Goal: Task Accomplishment & Management: Manage account settings

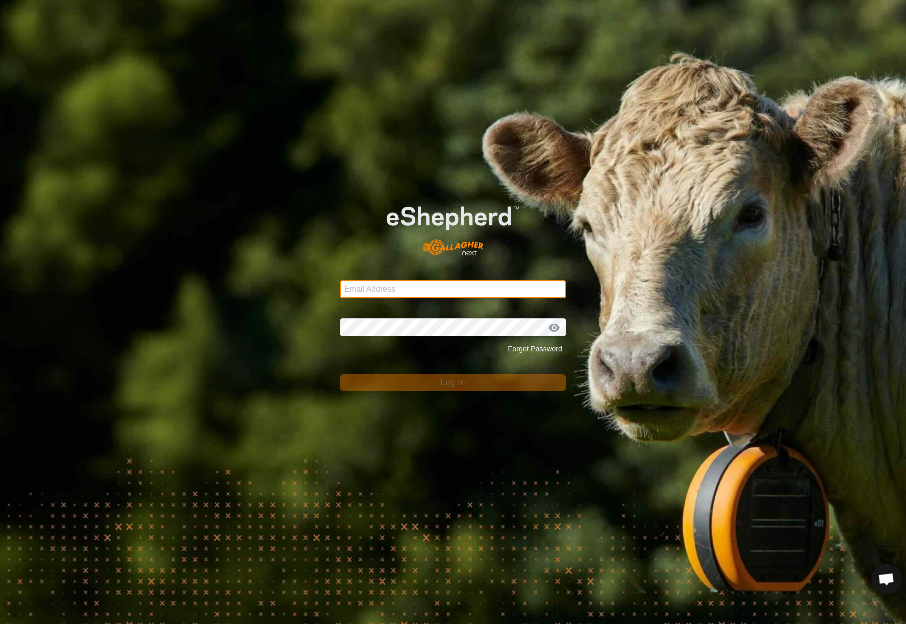
drag, startPoint x: 406, startPoint y: 288, endPoint x: 416, endPoint y: 284, distance: 10.8
click at [406, 288] on input "Email Address" at bounding box center [453, 289] width 226 height 18
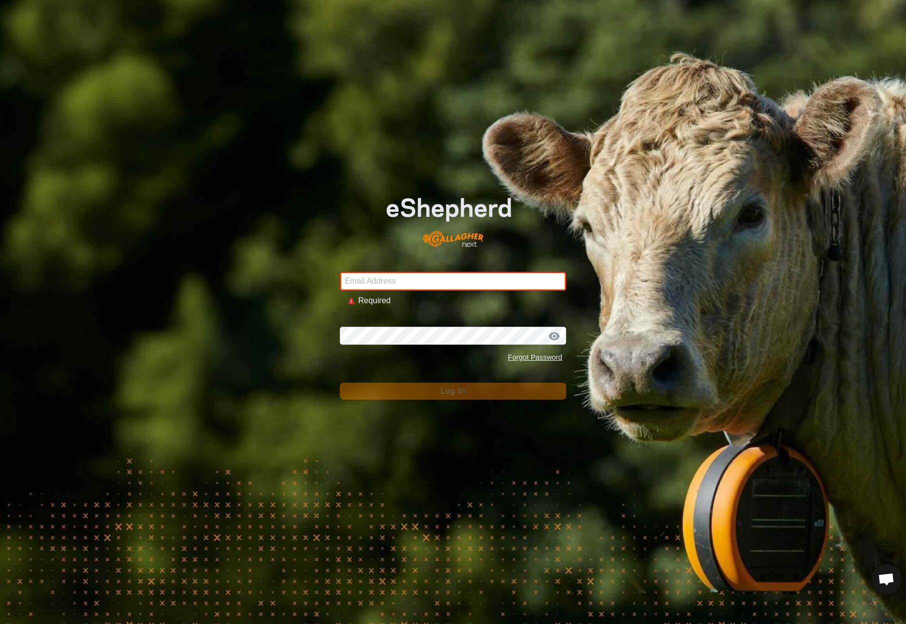
type input "[EMAIL_ADDRESS][DOMAIN_NAME]"
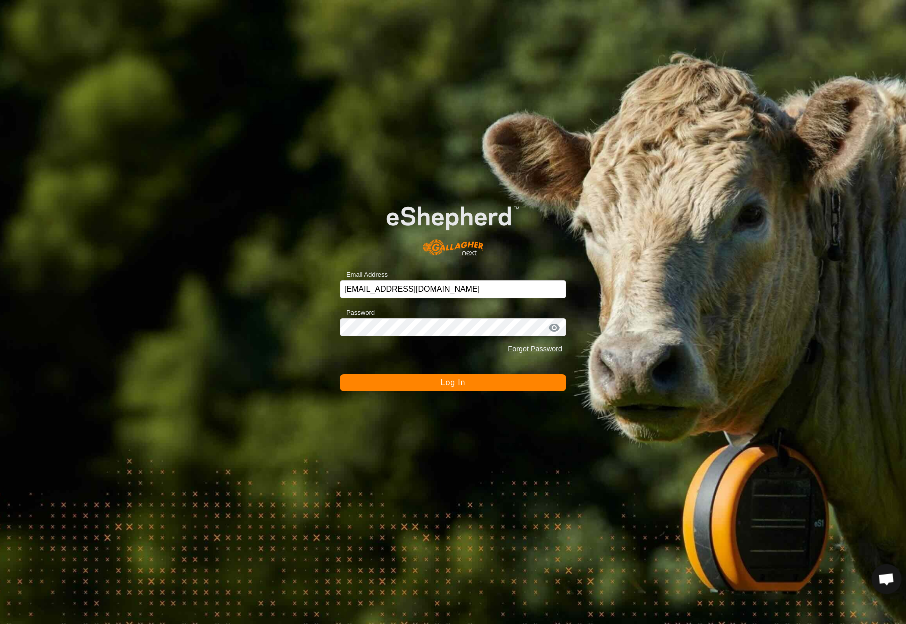
click at [443, 383] on span "Log In" at bounding box center [453, 382] width 24 height 8
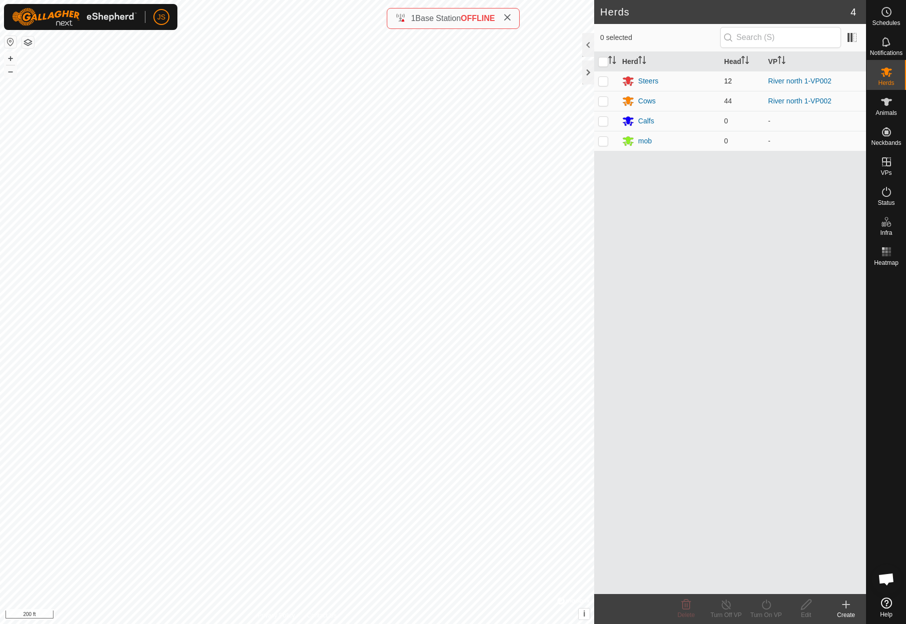
click at [603, 78] on p-checkbox at bounding box center [603, 81] width 10 height 8
checkbox input "true"
click at [602, 99] on p-checkbox at bounding box center [603, 101] width 10 height 8
checkbox input "true"
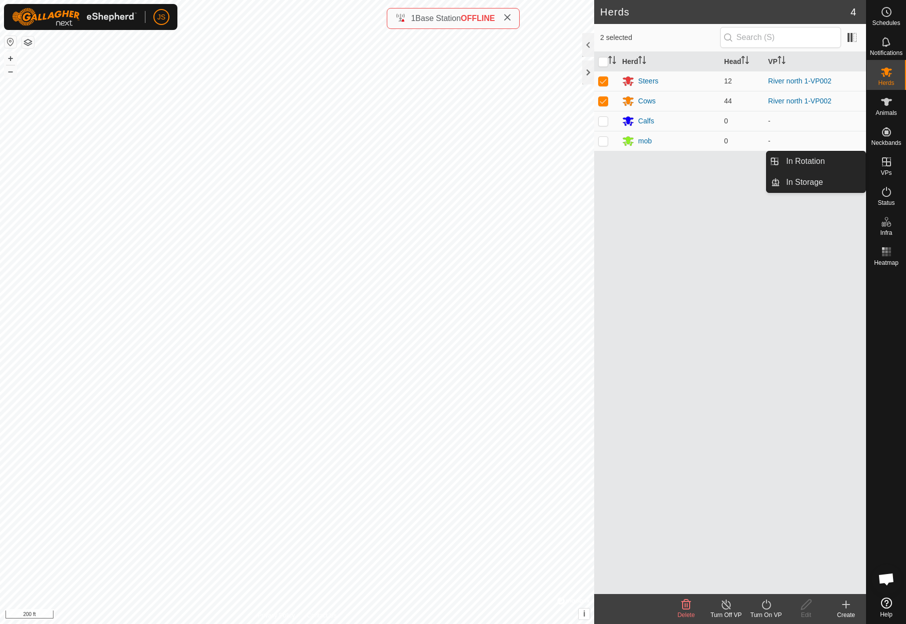
click at [889, 161] on icon at bounding box center [887, 162] width 12 height 12
click at [814, 158] on link "In Rotation" at bounding box center [822, 161] width 85 height 20
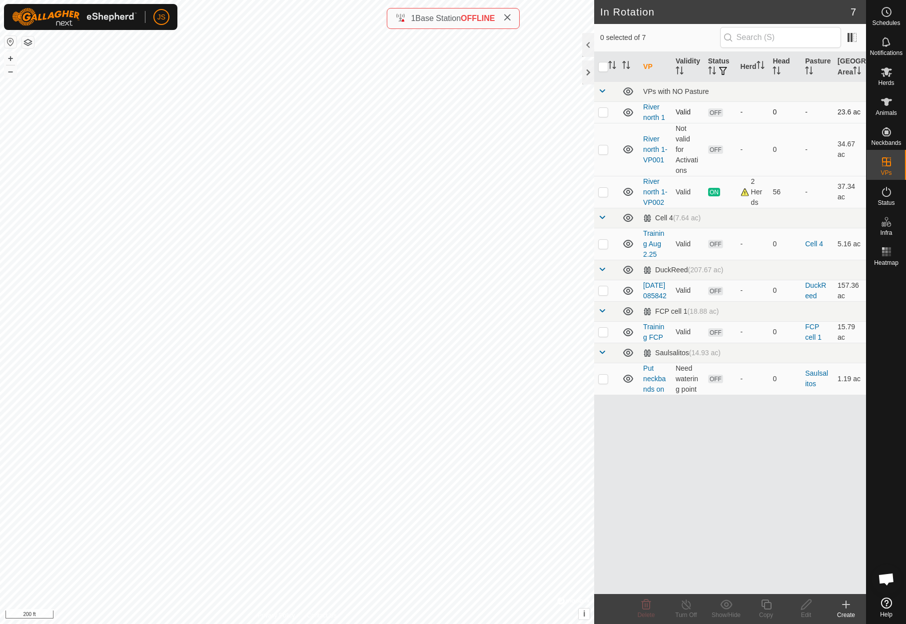
click at [602, 116] on p-checkbox at bounding box center [603, 112] width 10 height 8
checkbox input "false"
click at [602, 196] on p-checkbox at bounding box center [603, 192] width 10 height 8
checkbox input "true"
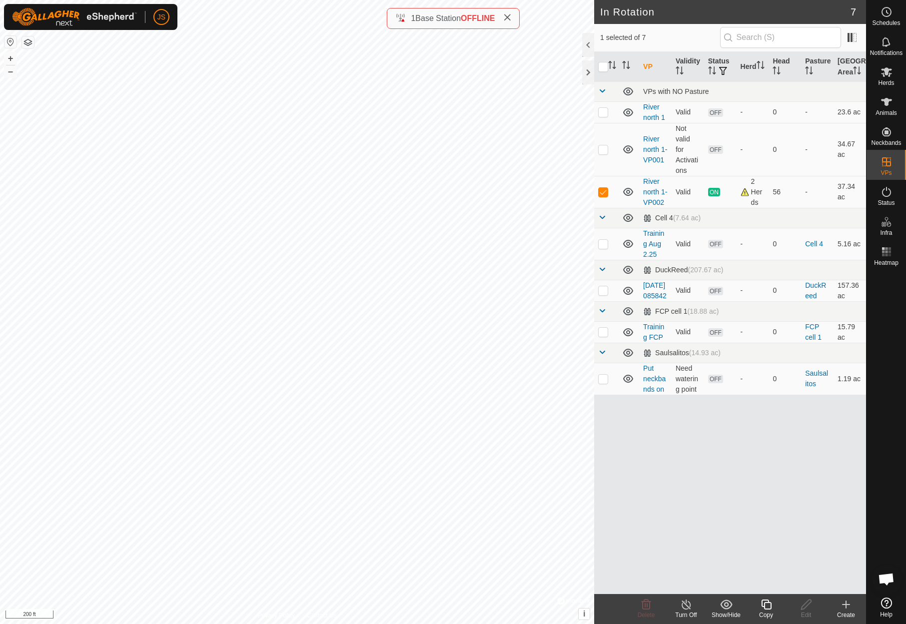
click at [767, 602] on icon at bounding box center [766, 605] width 10 height 10
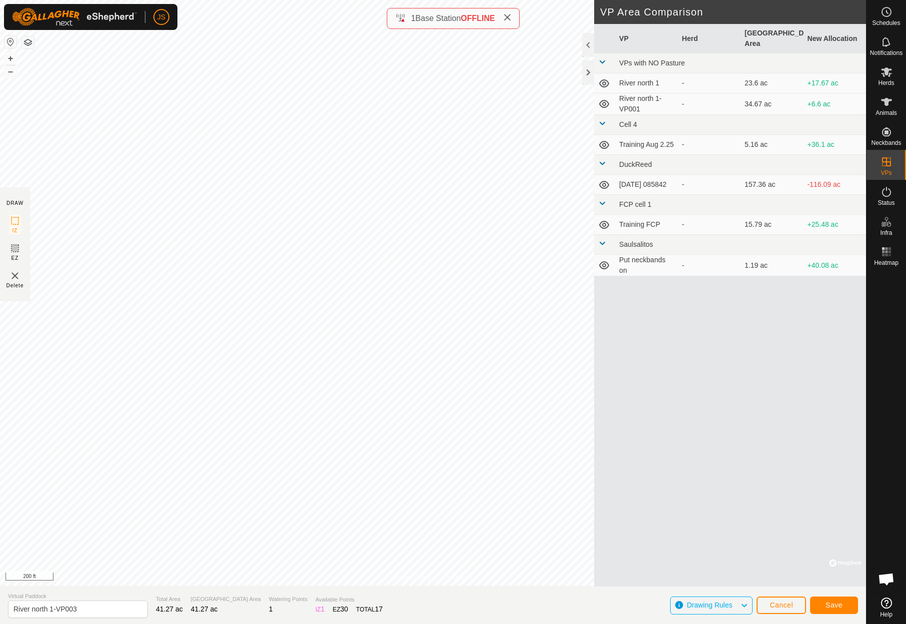
click at [836, 603] on span "Save" at bounding box center [834, 605] width 17 height 8
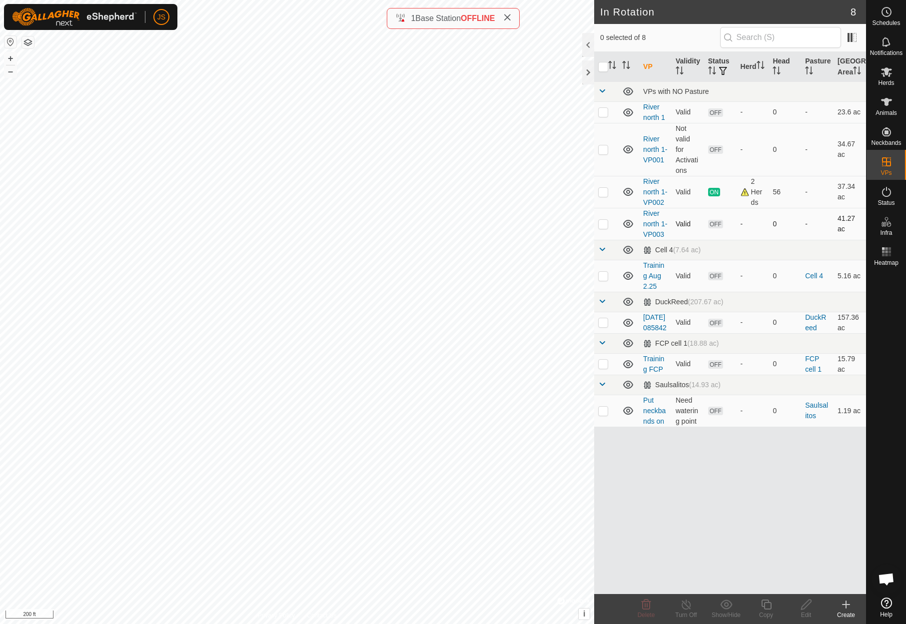
click at [601, 228] on p-checkbox at bounding box center [603, 224] width 10 height 8
checkbox input "true"
click at [888, 191] on icon at bounding box center [887, 192] width 12 height 12
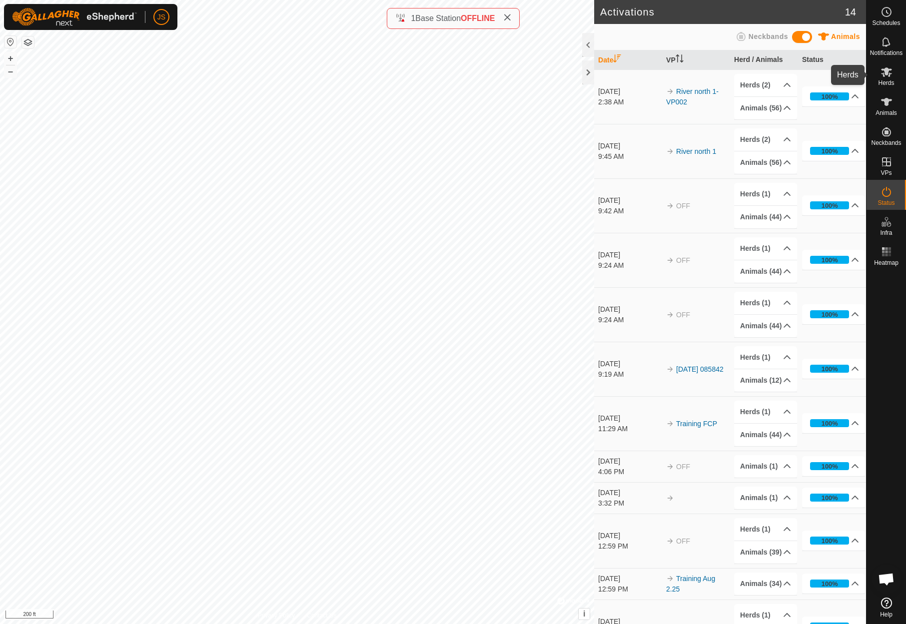
click at [887, 71] on icon at bounding box center [886, 71] width 11 height 9
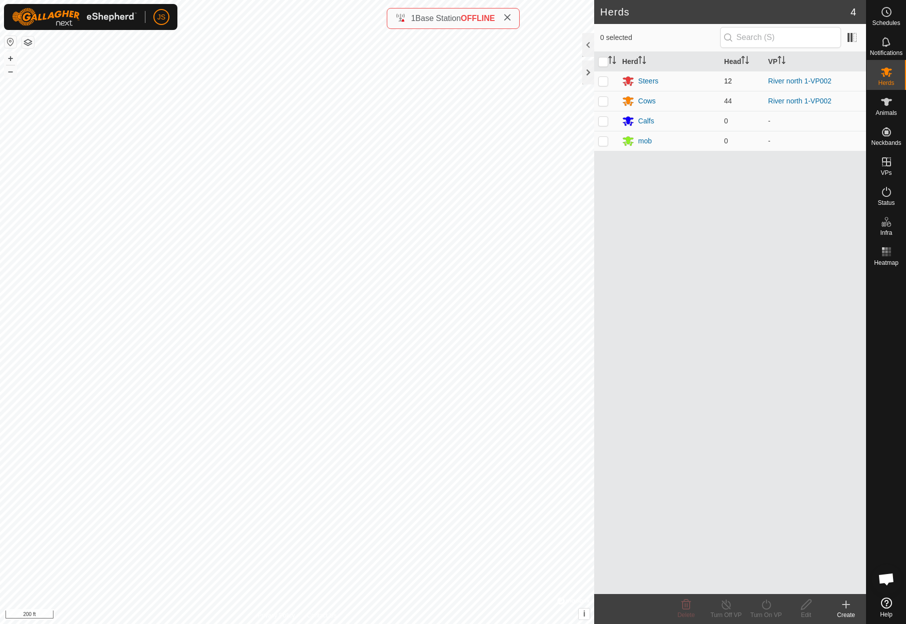
click at [603, 80] on p-checkbox at bounding box center [603, 81] width 10 height 8
checkbox input "true"
click at [602, 98] on p-checkbox at bounding box center [603, 101] width 10 height 8
checkbox input "true"
click at [764, 606] on icon at bounding box center [766, 605] width 12 height 12
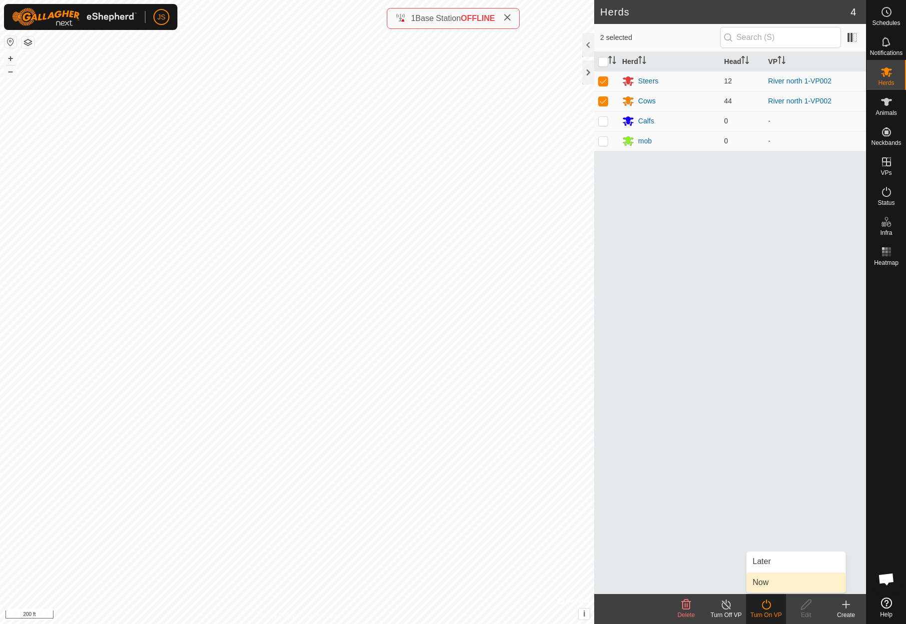
click at [762, 580] on link "Now" at bounding box center [796, 583] width 99 height 20
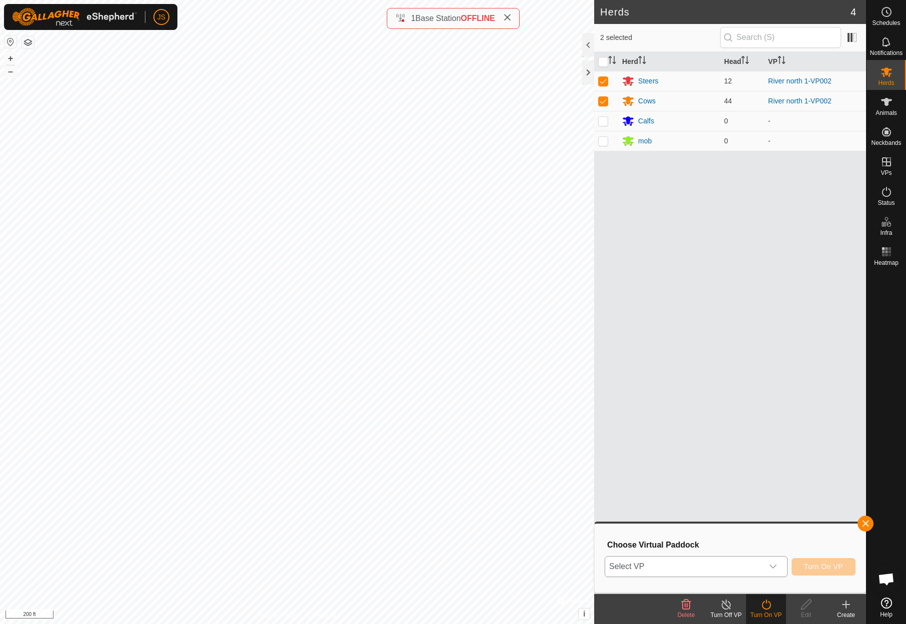
click at [698, 563] on span "Select VP" at bounding box center [684, 567] width 158 height 20
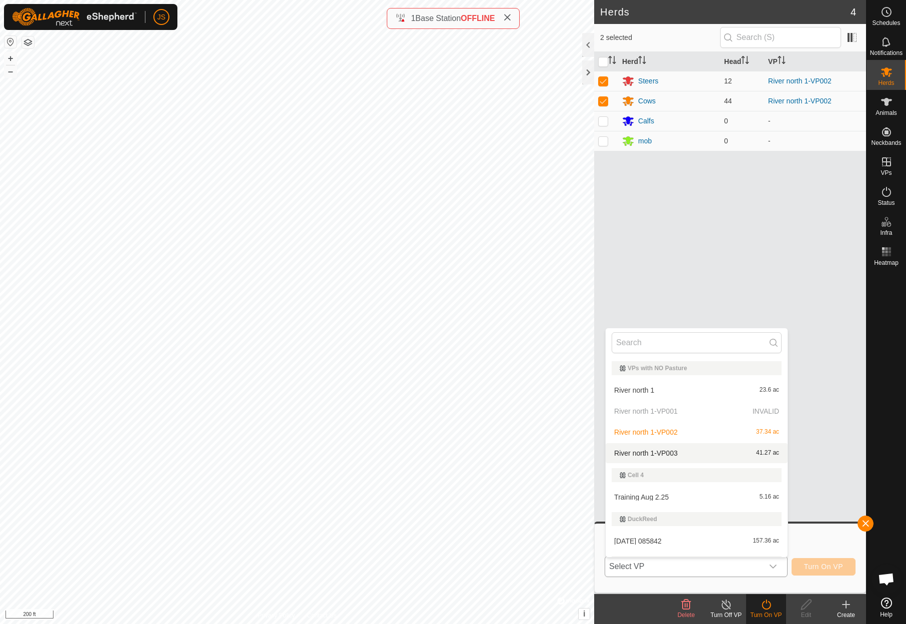
click at [655, 451] on li "River north 1-VP003 41.27 ac" at bounding box center [697, 453] width 182 height 20
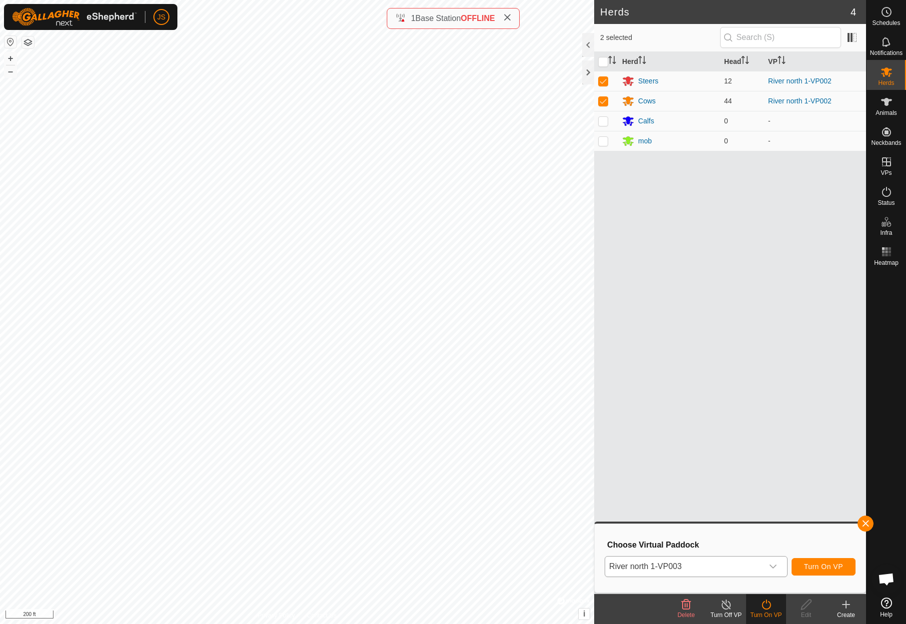
click at [832, 567] on span "Turn On VP" at bounding box center [823, 567] width 39 height 8
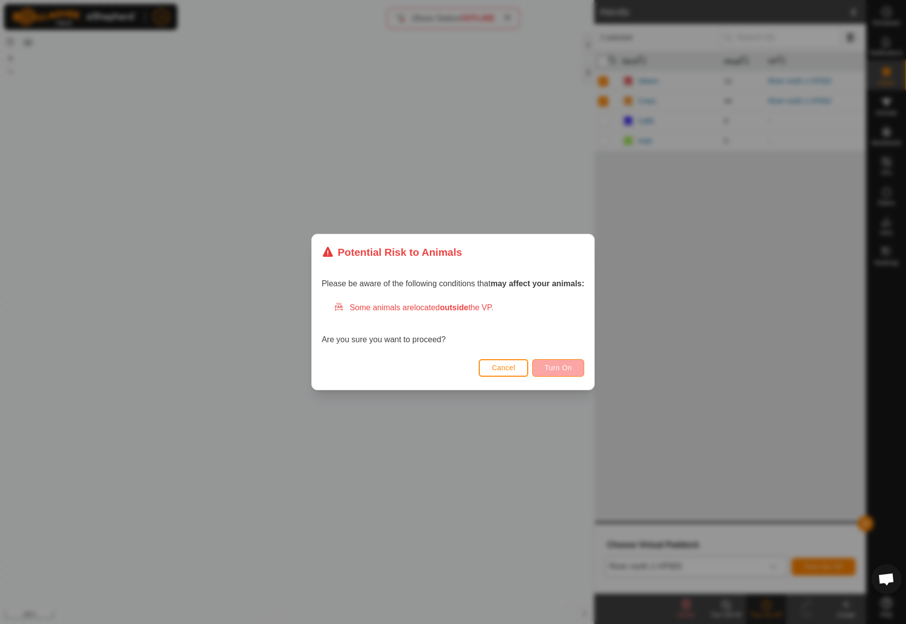
click at [558, 362] on button "Turn On" at bounding box center [558, 367] width 52 height 17
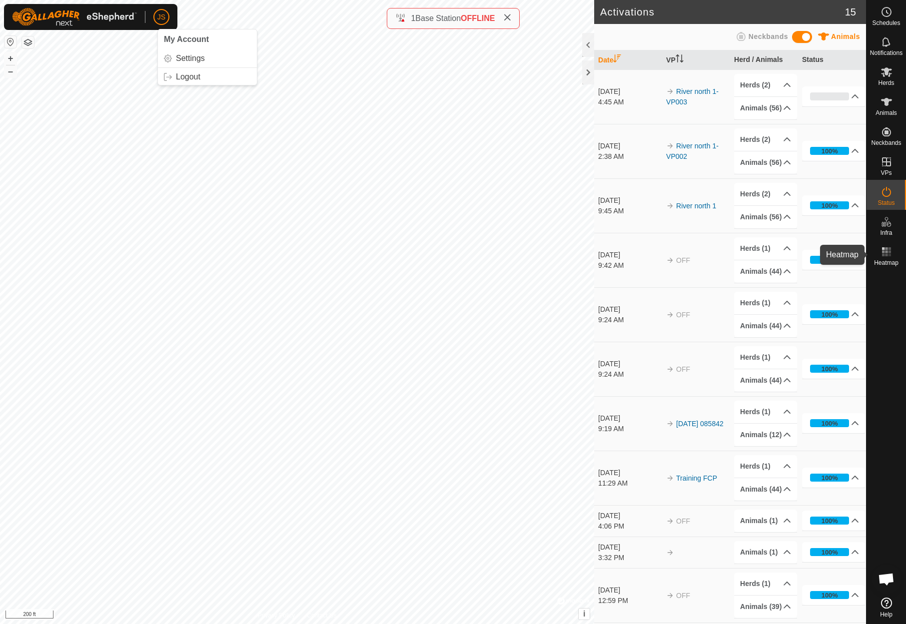
click at [887, 246] on icon at bounding box center [887, 252] width 12 height 12
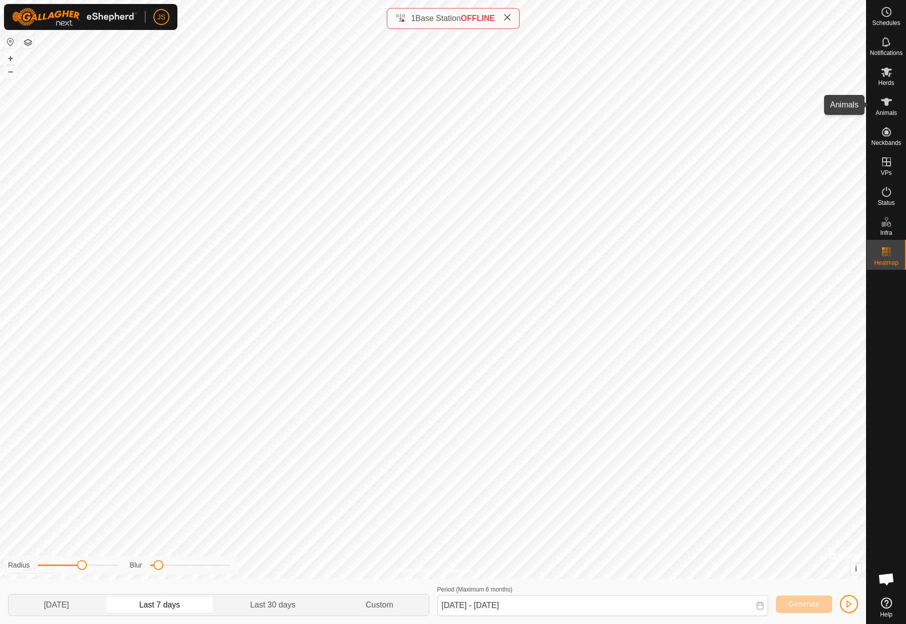
click at [888, 103] on icon at bounding box center [886, 102] width 11 height 8
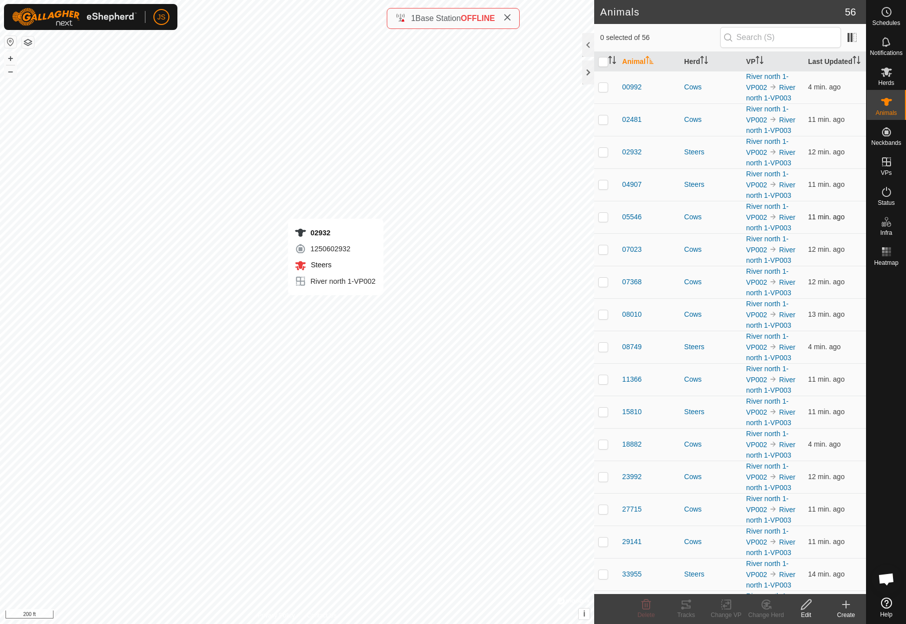
checkbox input "true"
click at [888, 250] on icon at bounding box center [887, 252] width 12 height 12
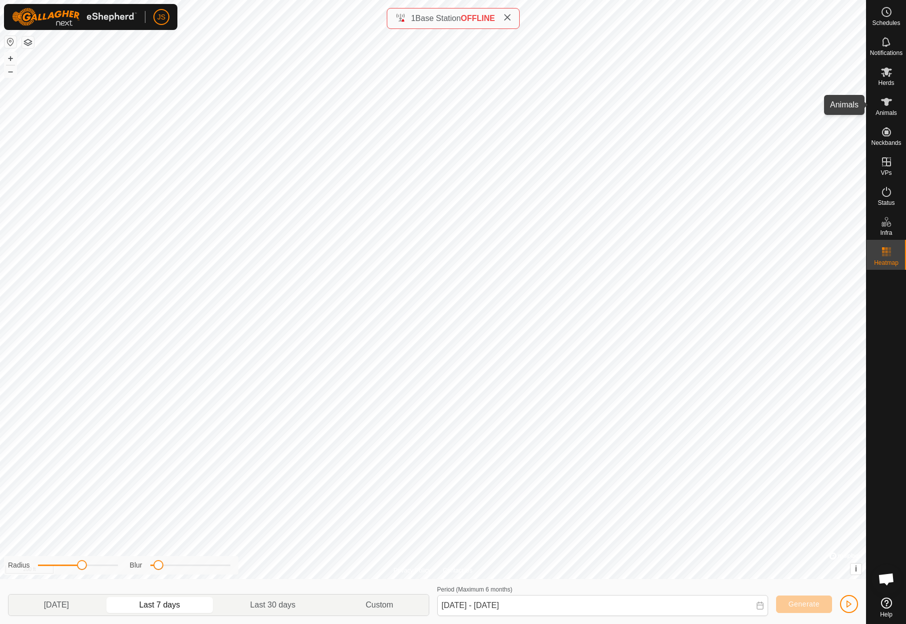
click at [883, 103] on icon at bounding box center [887, 102] width 12 height 12
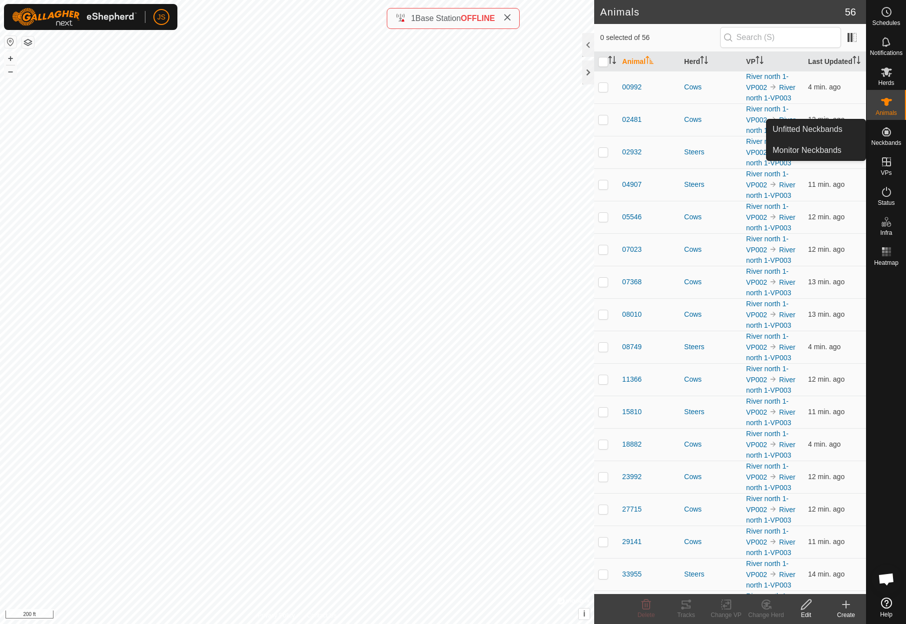
click at [888, 132] on icon at bounding box center [886, 131] width 9 height 9
click at [832, 149] on link "Monitor Neckbands" at bounding box center [816, 150] width 99 height 20
click at [888, 130] on icon at bounding box center [887, 132] width 12 height 12
click at [818, 148] on link "Monitor Neckbands" at bounding box center [816, 150] width 99 height 20
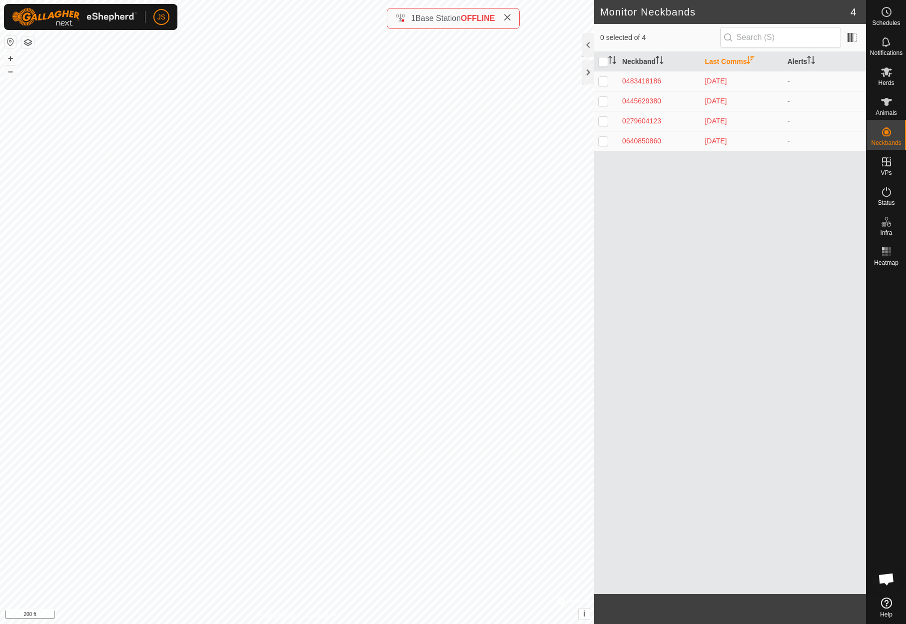
click at [603, 98] on p-checkbox at bounding box center [603, 101] width 10 height 8
checkbox input "true"
click at [826, 148] on link "Monitor Neckbands" at bounding box center [816, 150] width 99 height 20
click at [886, 254] on rect at bounding box center [886, 255] width 2 height 2
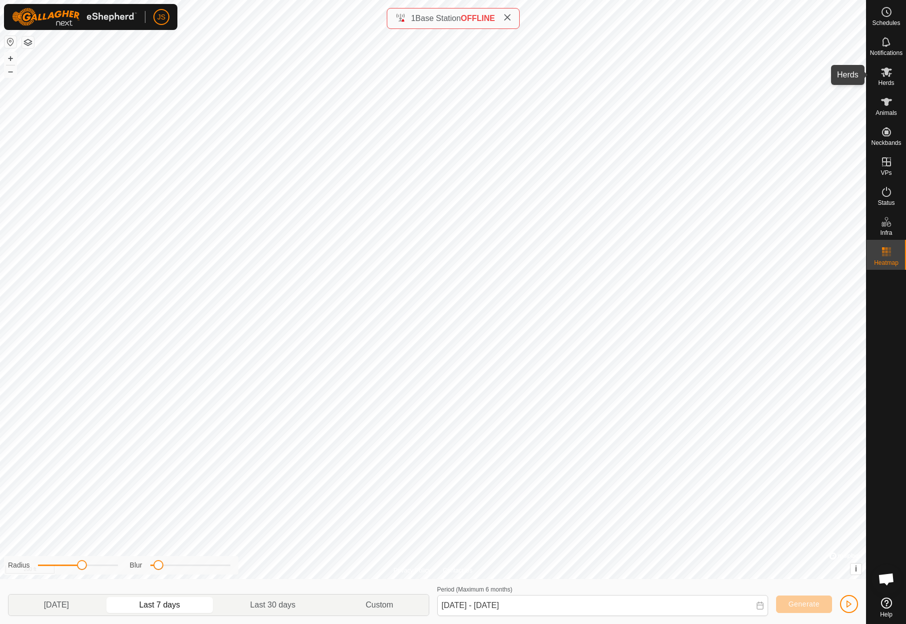
click at [888, 70] on icon at bounding box center [886, 71] width 11 height 9
